Goal: Download file/media

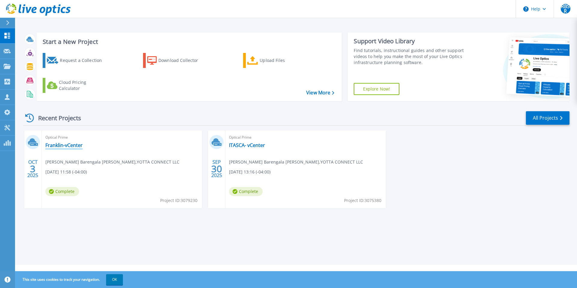
click at [76, 146] on link "Franklin-vCenter" at bounding box center [63, 145] width 37 height 6
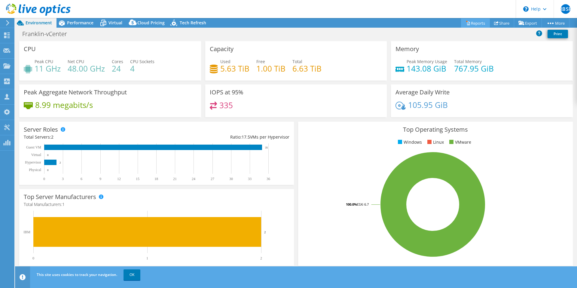
click at [478, 24] on link "Reports" at bounding box center [475, 22] width 29 height 9
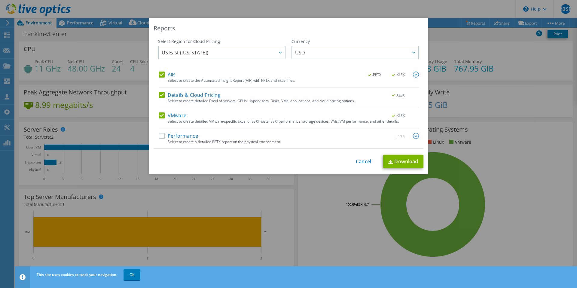
click at [160, 136] on label "Performance" at bounding box center [178, 136] width 39 height 6
click at [0, 0] on input "Performance" at bounding box center [0, 0] width 0 height 0
click at [249, 54] on span "US East ([US_STATE])" at bounding box center [223, 52] width 123 height 12
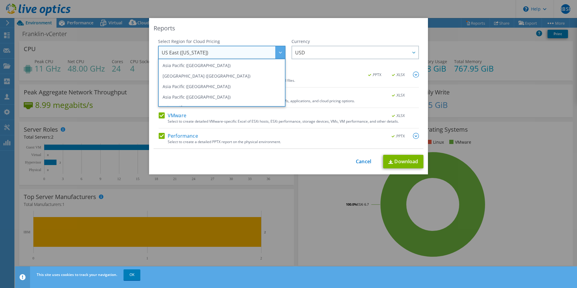
click at [249, 54] on span "US East ([US_STATE])" at bounding box center [223, 52] width 123 height 12
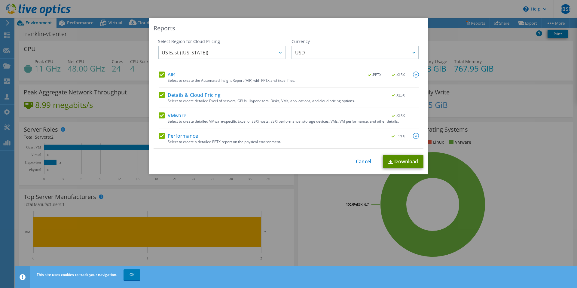
click at [398, 158] on link "Download" at bounding box center [403, 162] width 40 height 14
